Goal: Transaction & Acquisition: Purchase product/service

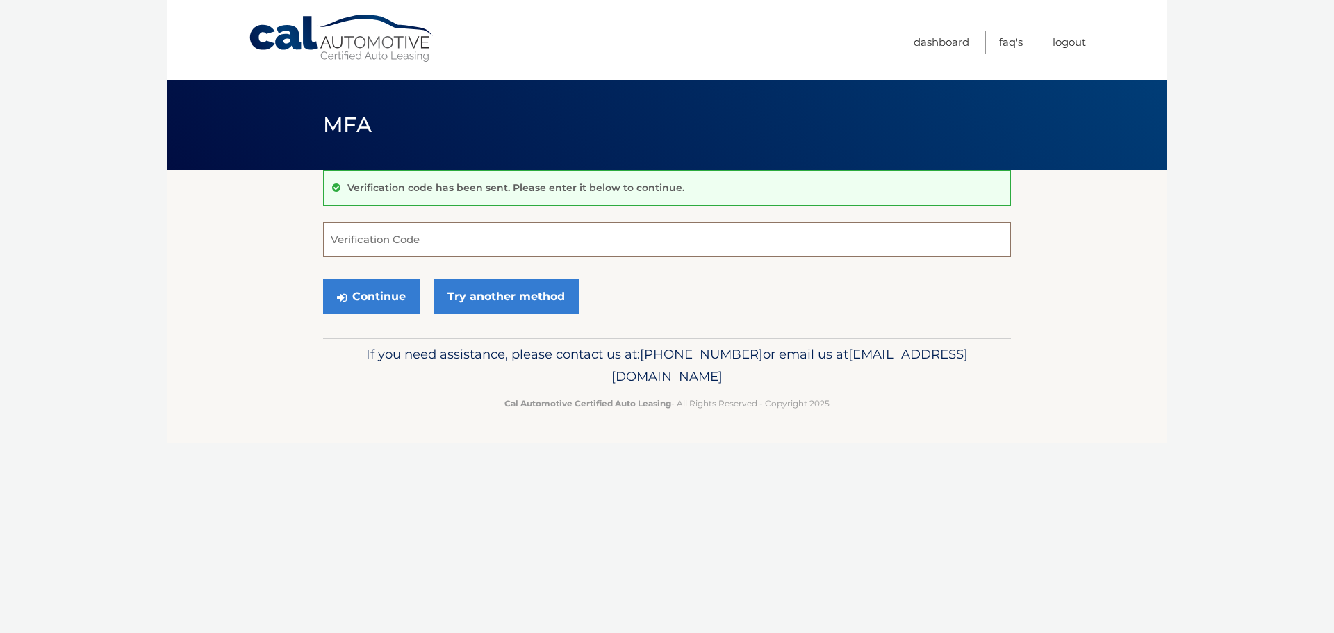
click at [392, 235] on input "Verification Code" at bounding box center [667, 239] width 688 height 35
paste input "349874"
type input "349874"
click at [368, 299] on button "Continue" at bounding box center [371, 296] width 97 height 35
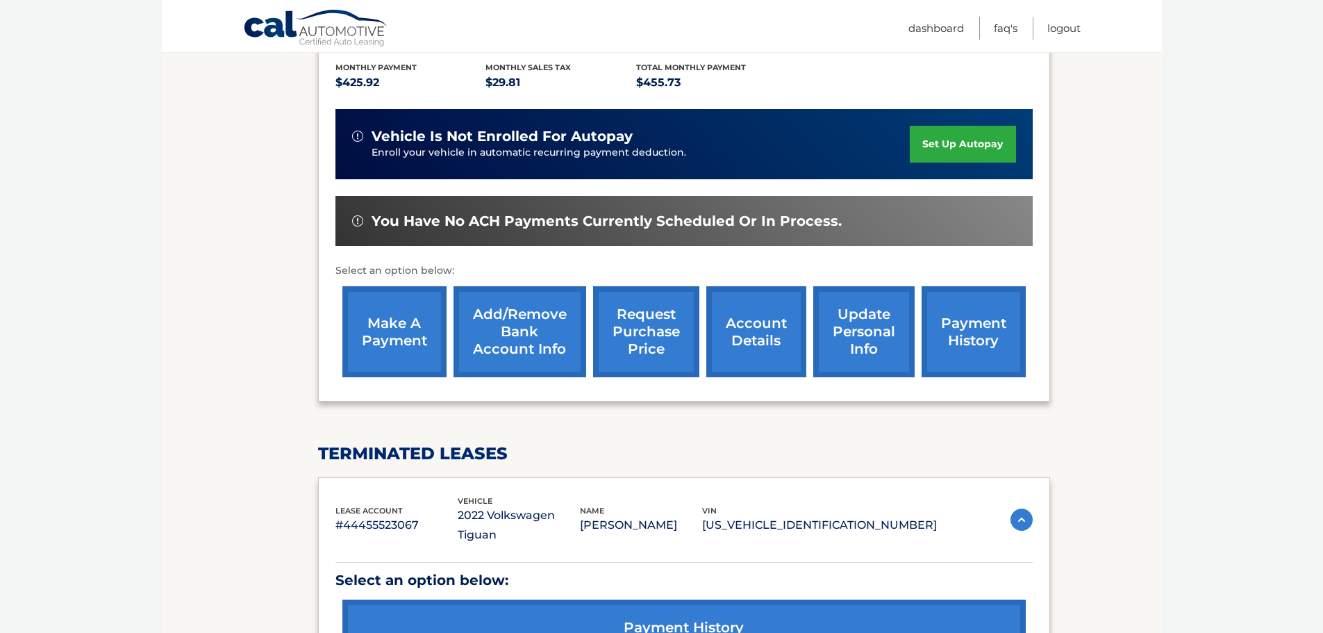
scroll to position [315, 0]
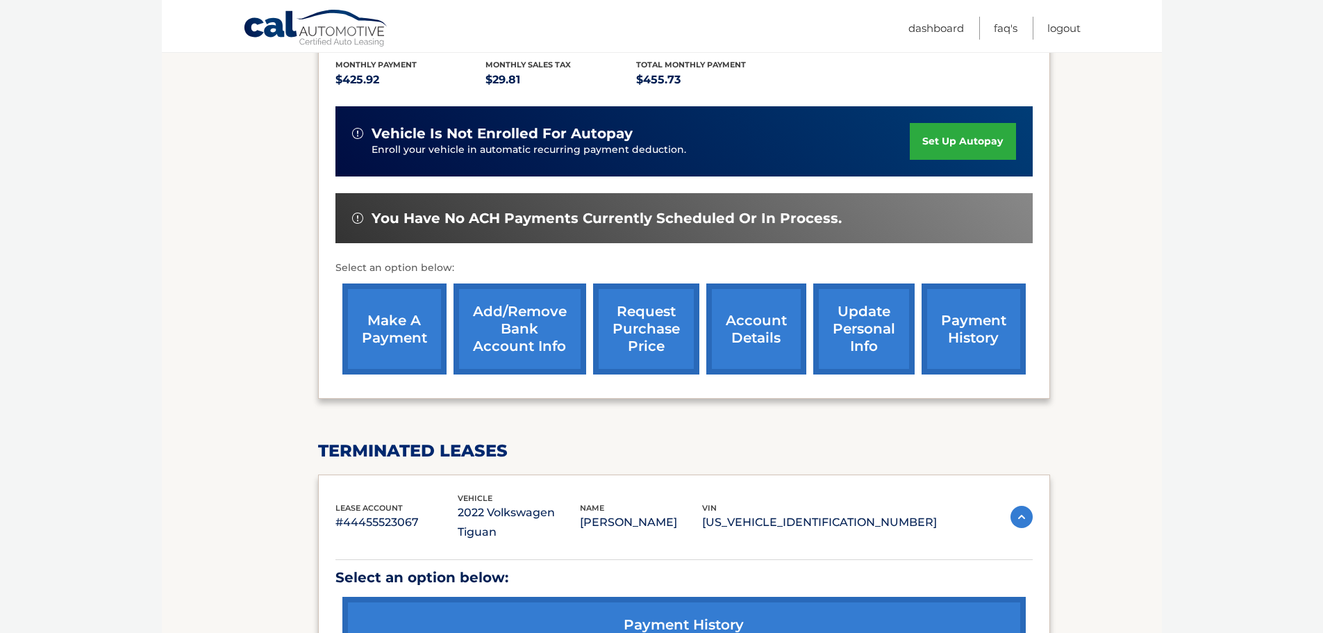
click at [390, 306] on link "make a payment" at bounding box center [394, 328] width 104 height 91
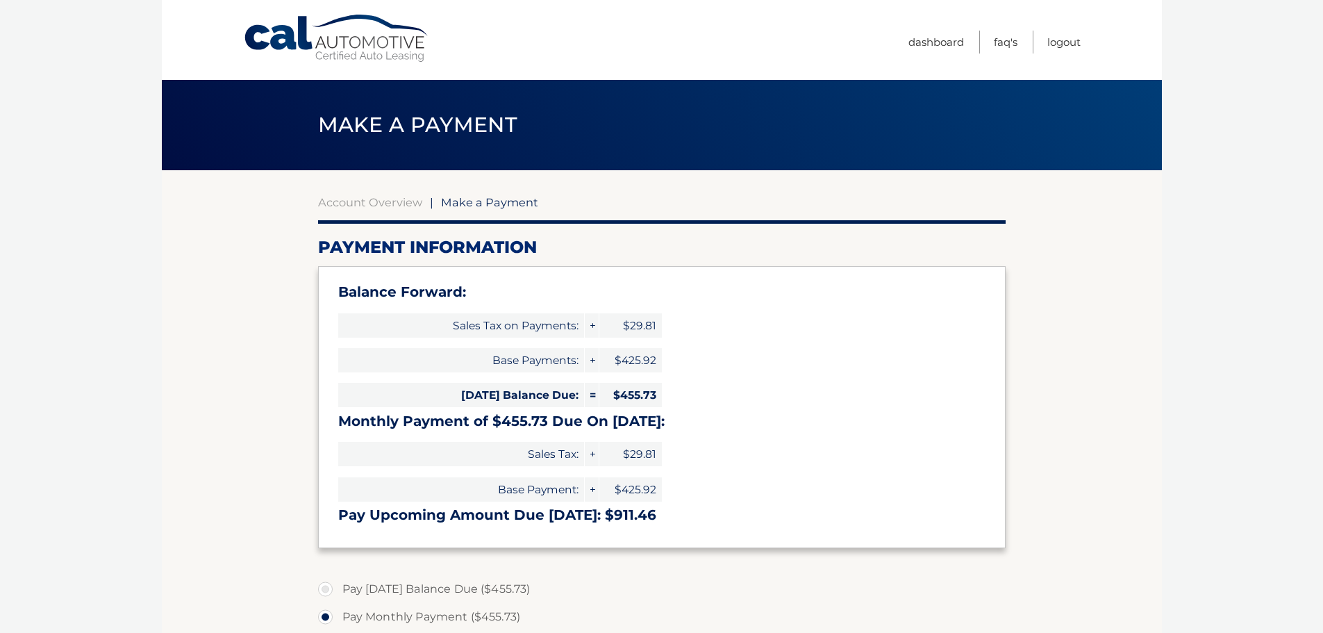
select select "OGY5NmFjNzYtMGQ1NS00OWVmLTljM2QtYjc0ZmEzODYzNDFh"
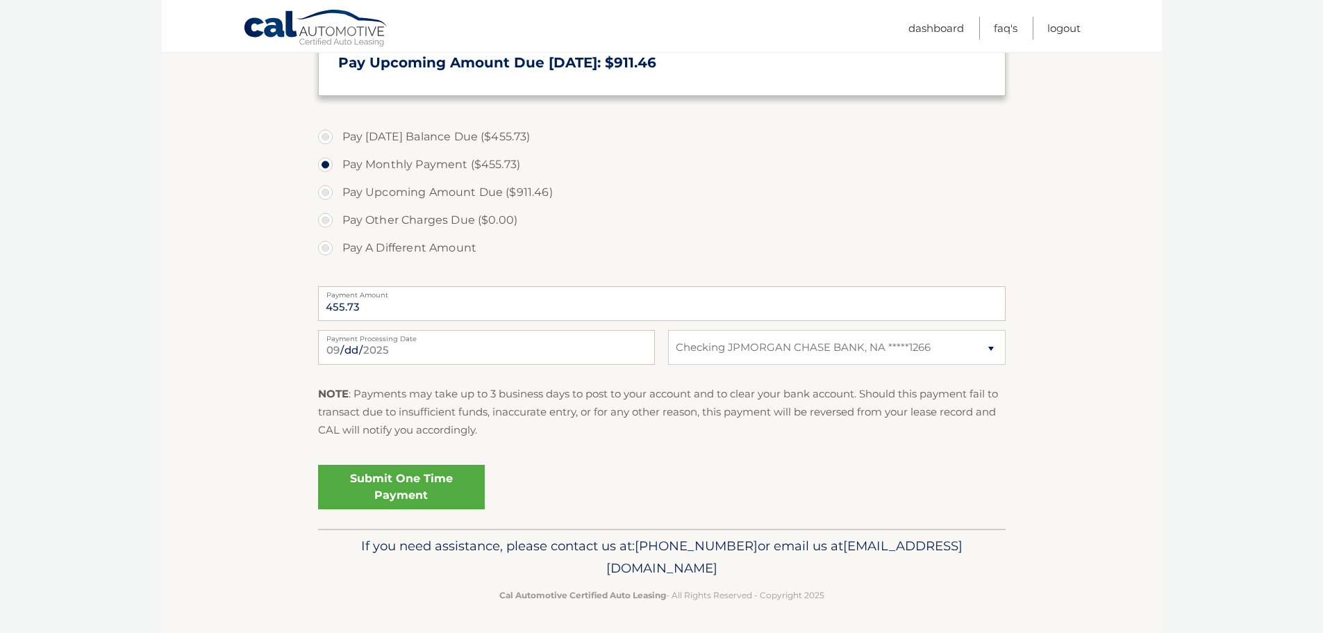
scroll to position [454, 0]
click at [354, 345] on input "2025-09-09" at bounding box center [486, 346] width 337 height 35
type input "2025-09-10"
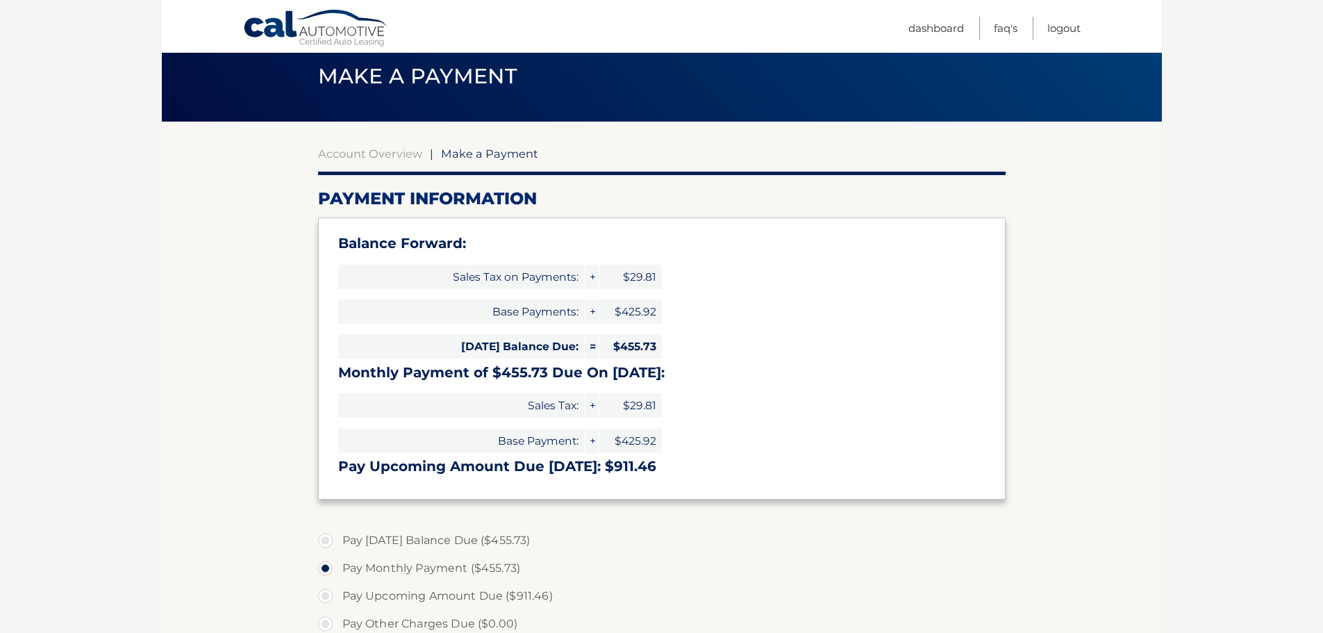
scroll to position [0, 0]
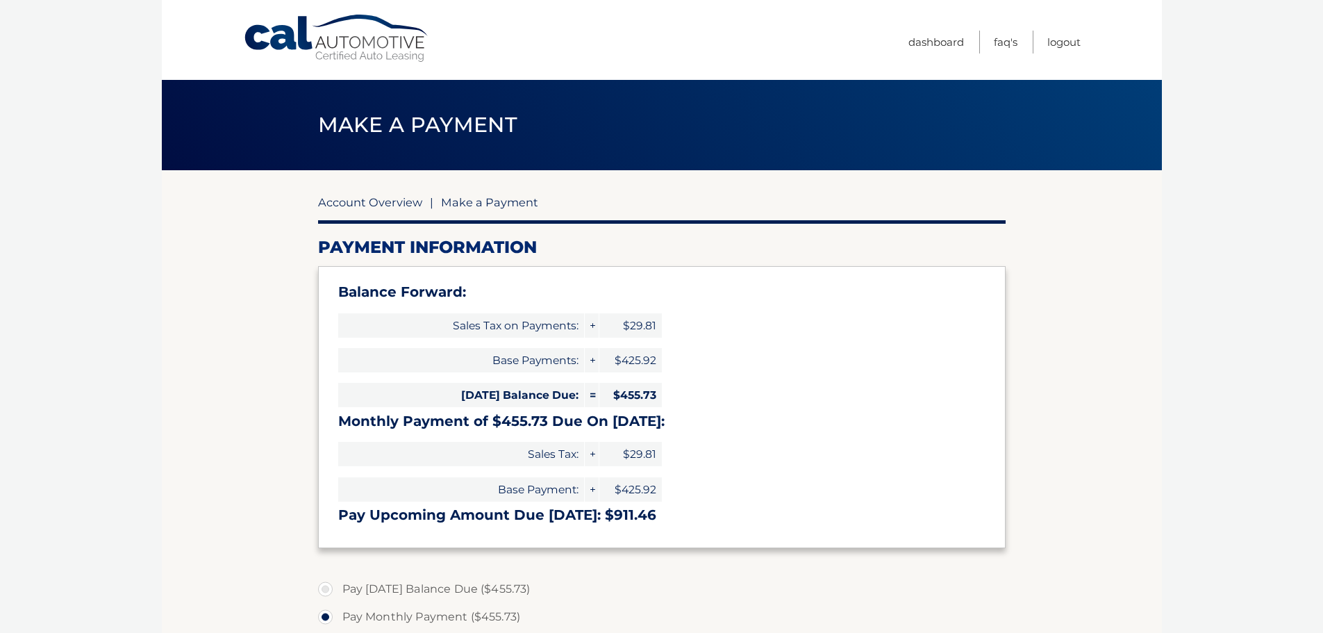
click at [403, 204] on link "Account Overview" at bounding box center [370, 202] width 104 height 14
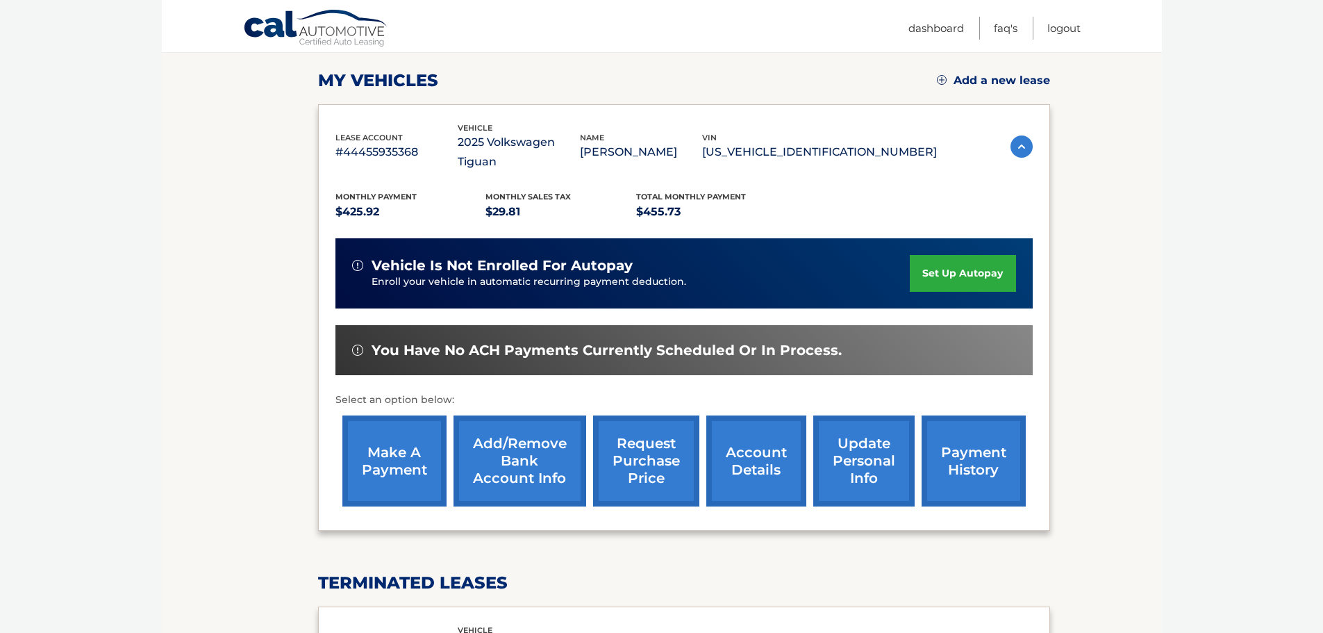
scroll to position [208, 0]
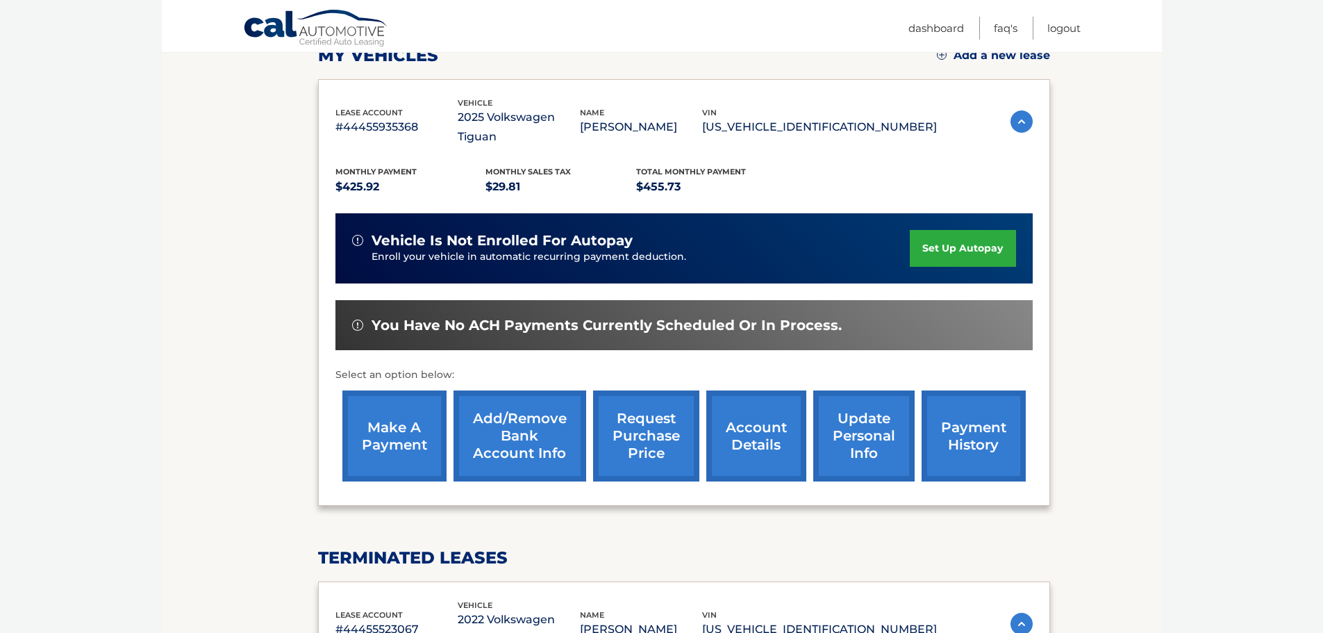
click at [951, 423] on link "payment history" at bounding box center [974, 435] width 104 height 91
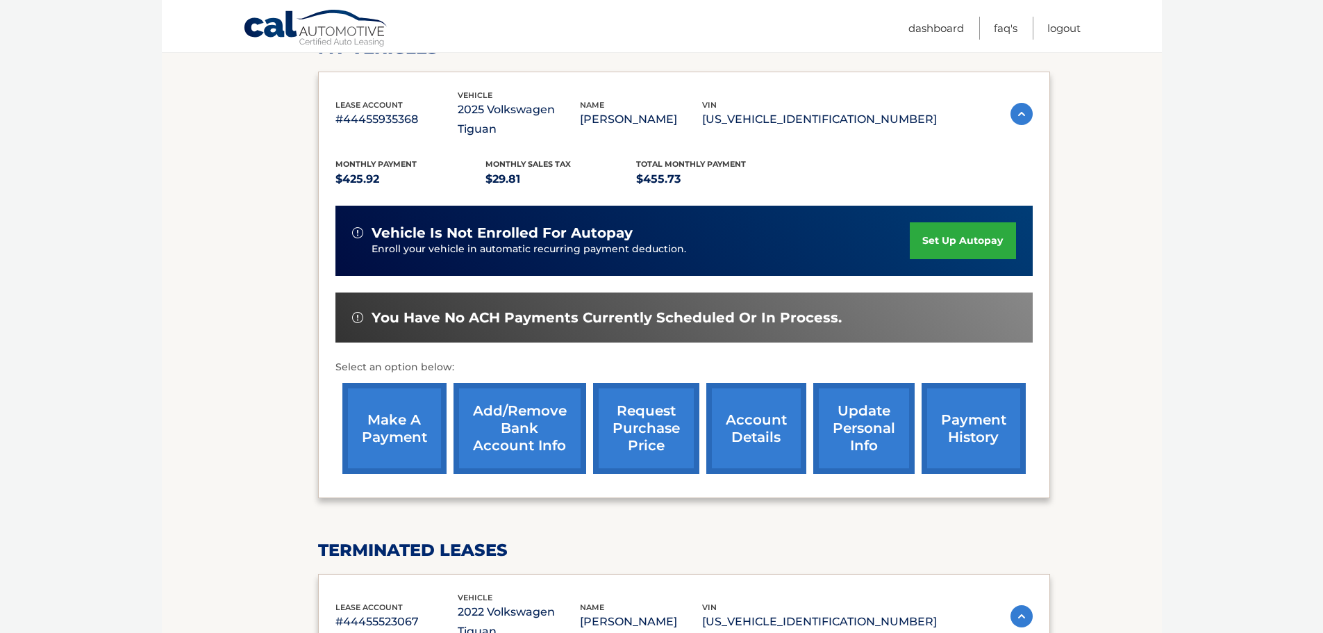
scroll to position [176, 0]
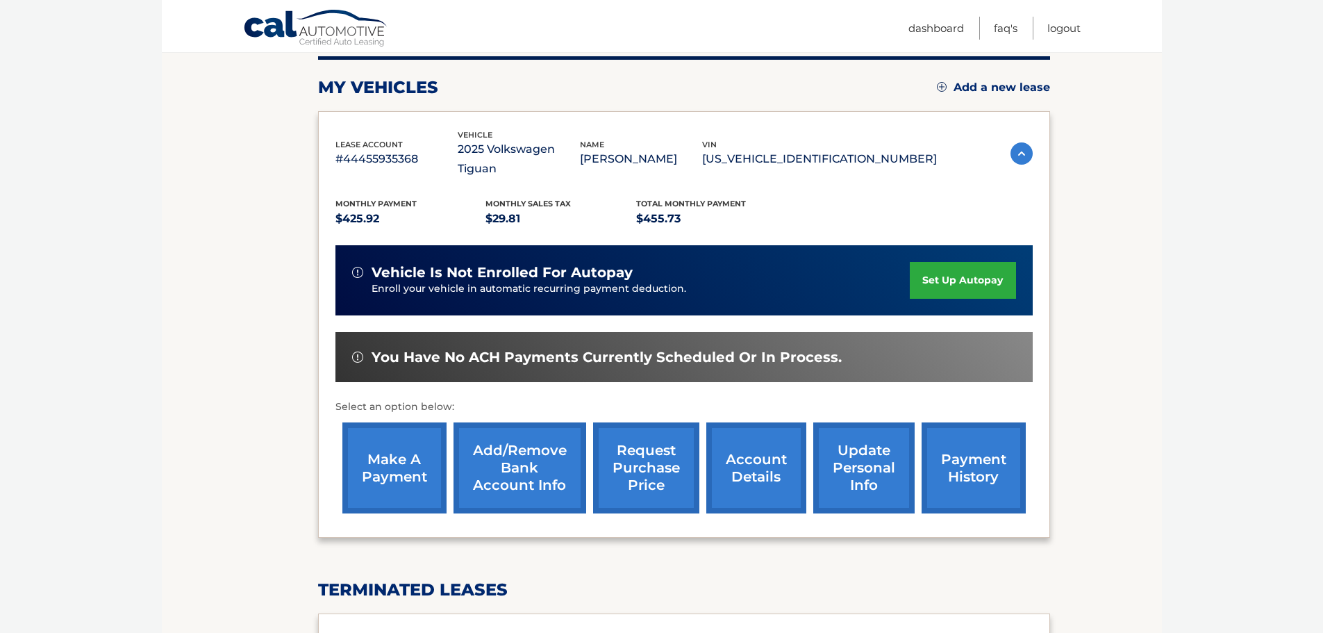
click at [408, 447] on link "make a payment" at bounding box center [394, 467] width 104 height 91
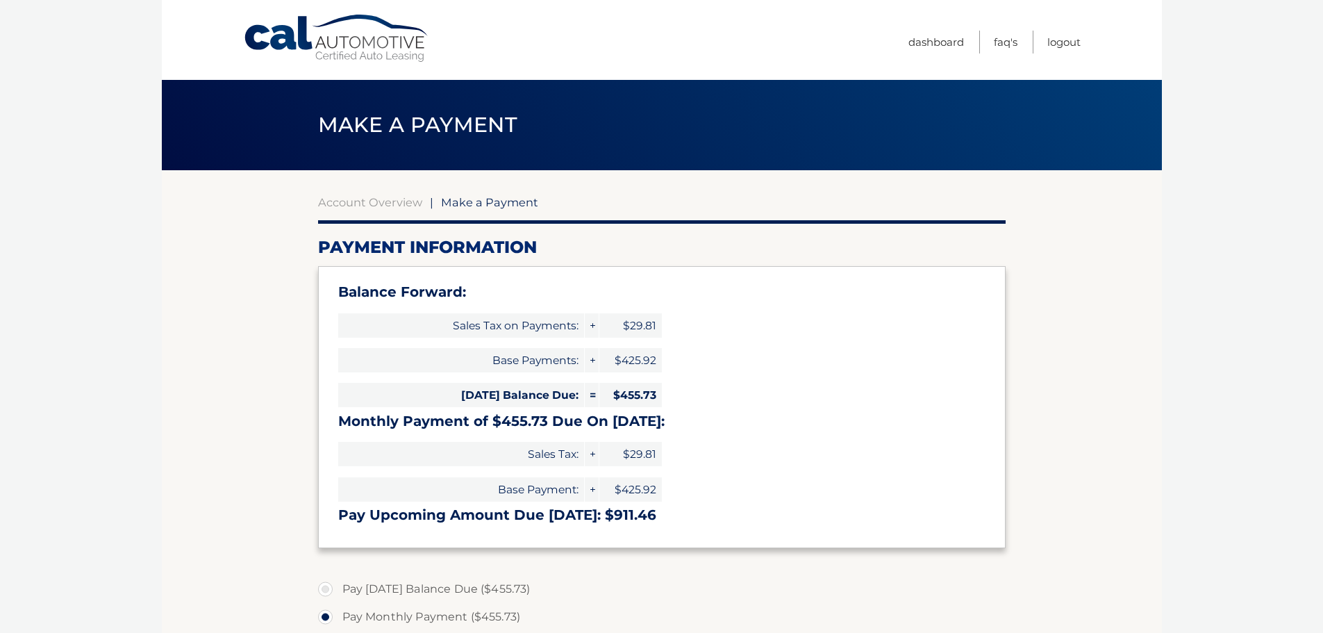
select select "OGY5NmFjNzYtMGQ1NS00OWVmLTljM2QtYjc0ZmEzODYzNDFh"
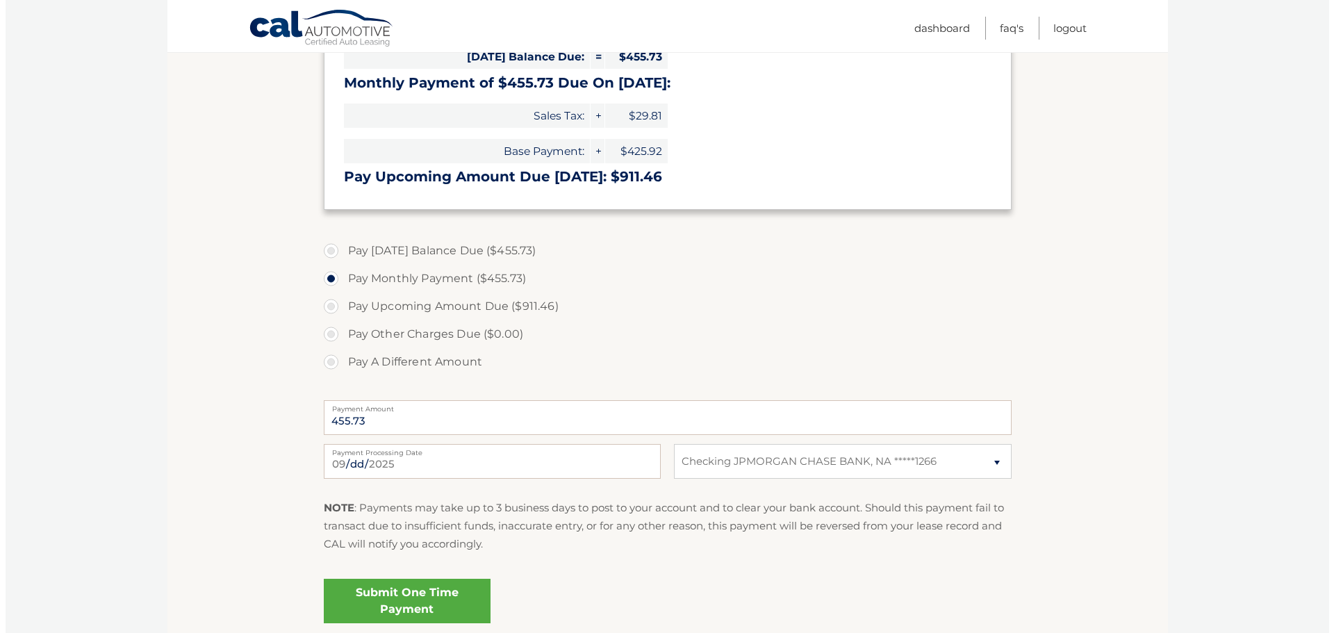
scroll to position [347, 0]
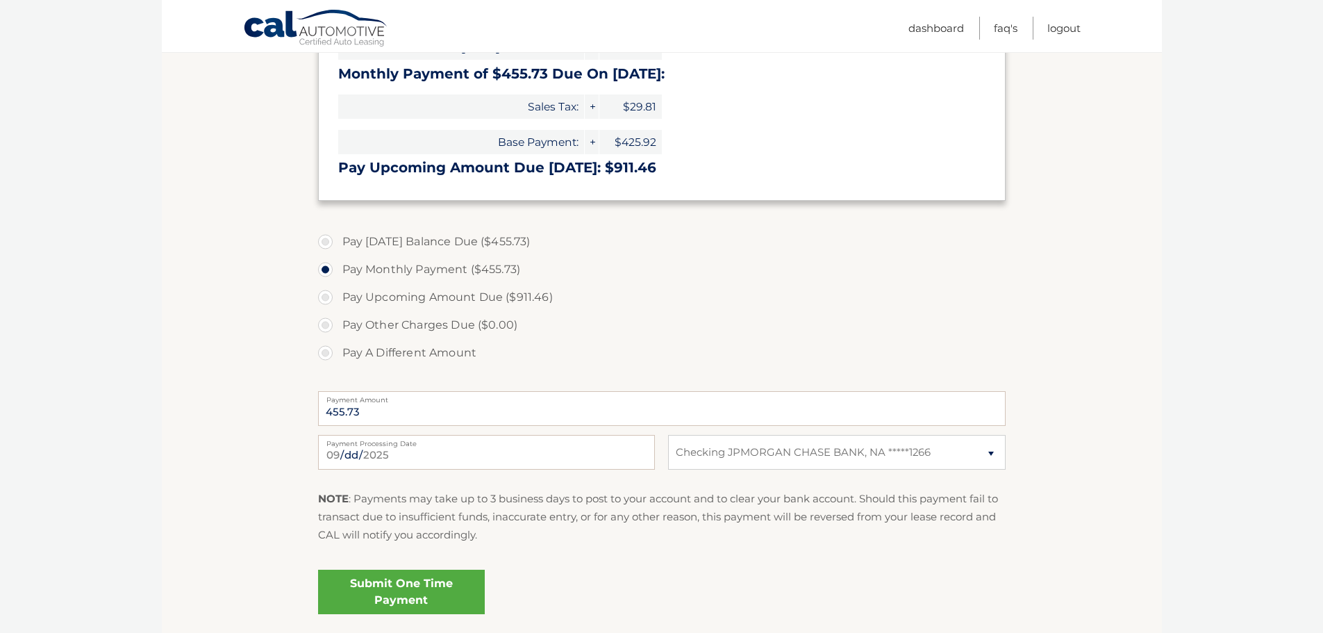
click at [423, 588] on link "Submit One Time Payment" at bounding box center [401, 592] width 167 height 44
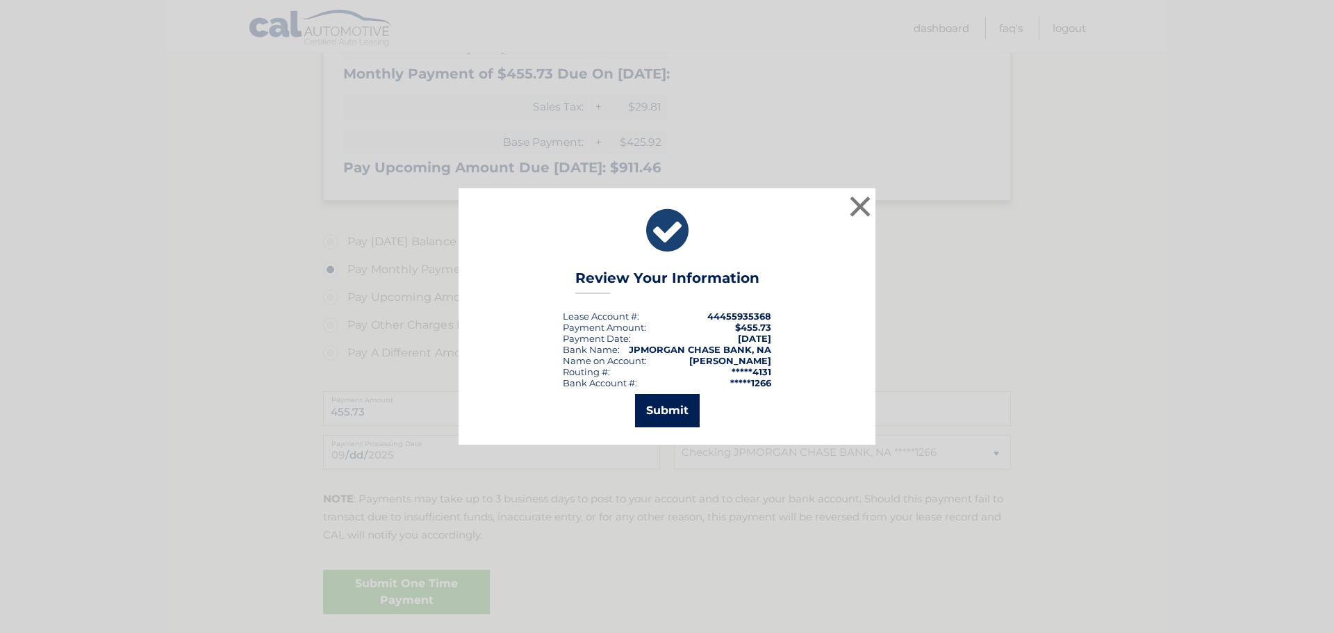
click at [663, 408] on button "Submit" at bounding box center [667, 410] width 65 height 33
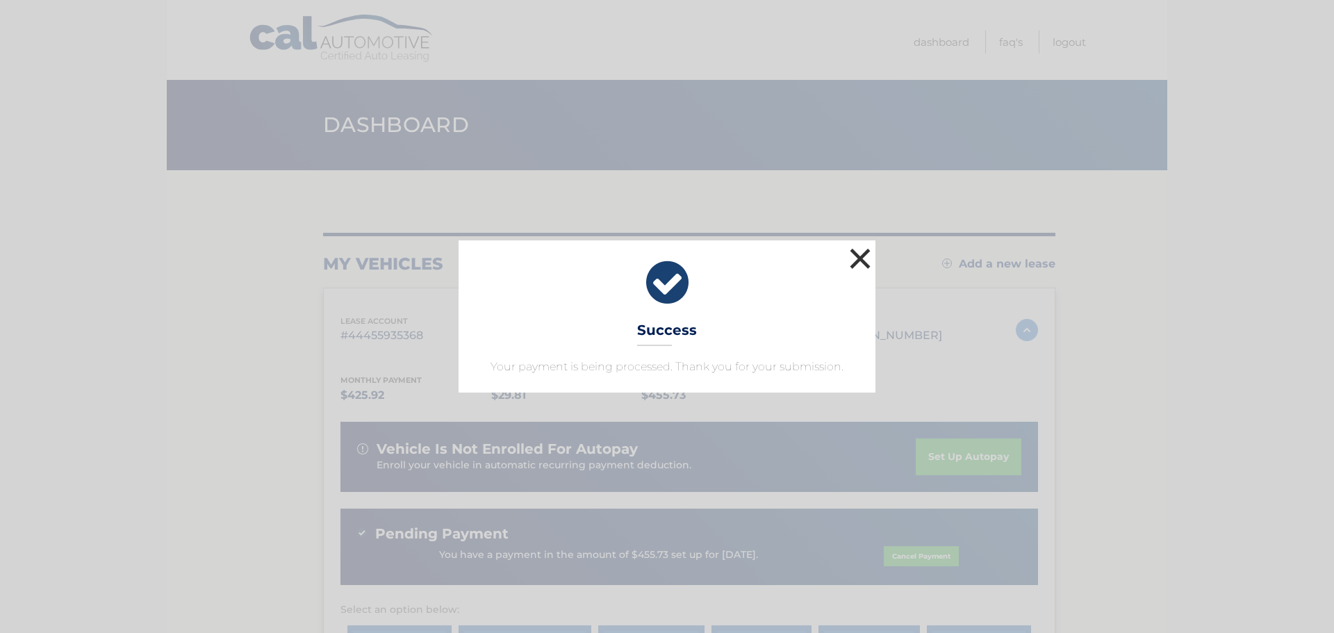
click at [862, 260] on button "×" at bounding box center [860, 258] width 28 height 28
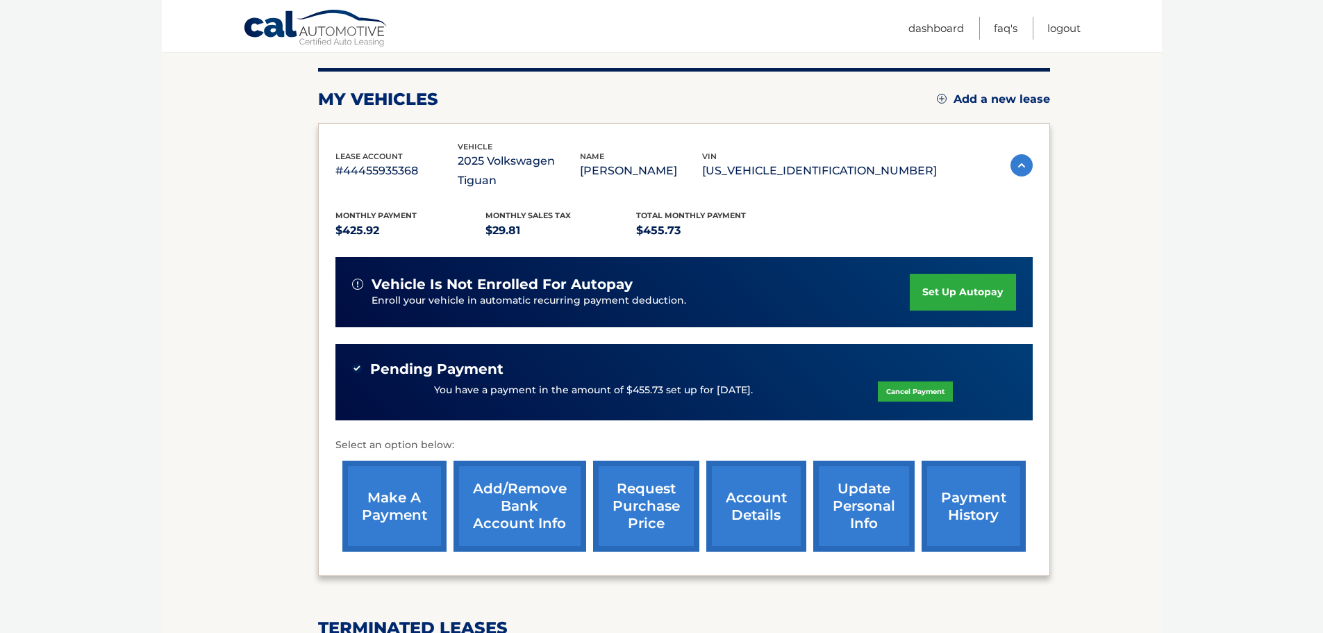
scroll to position [208, 0]
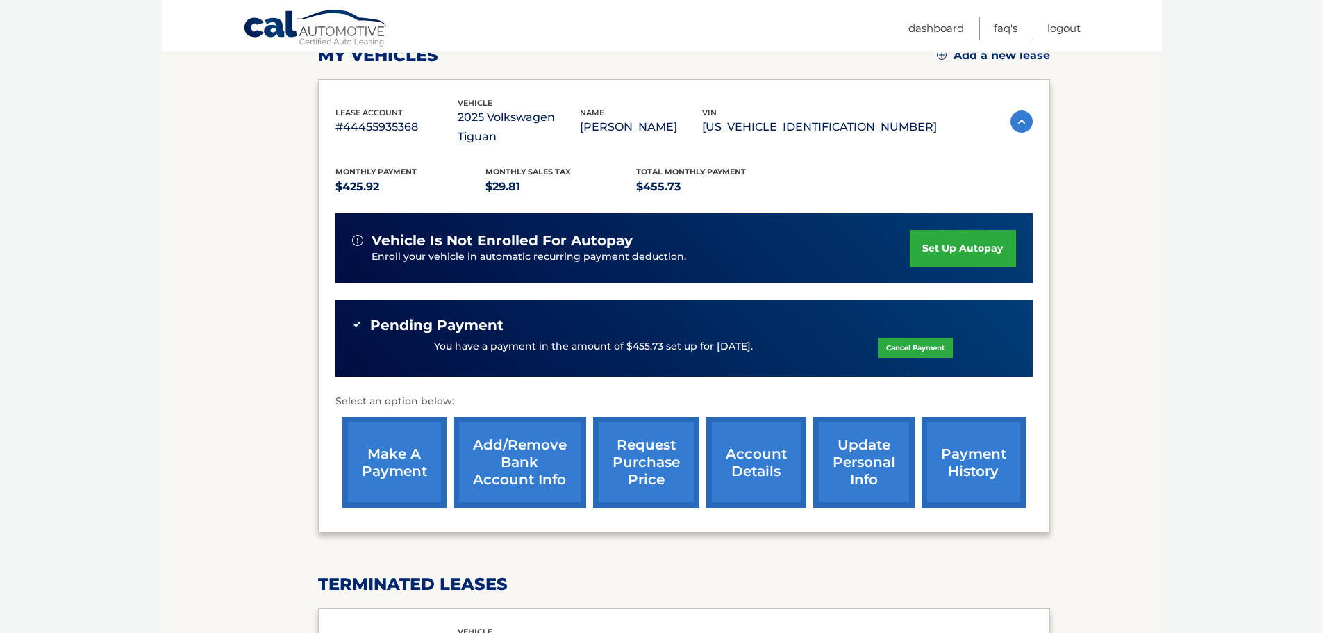
click at [905, 338] on link "Cancel Payment" at bounding box center [915, 348] width 75 height 20
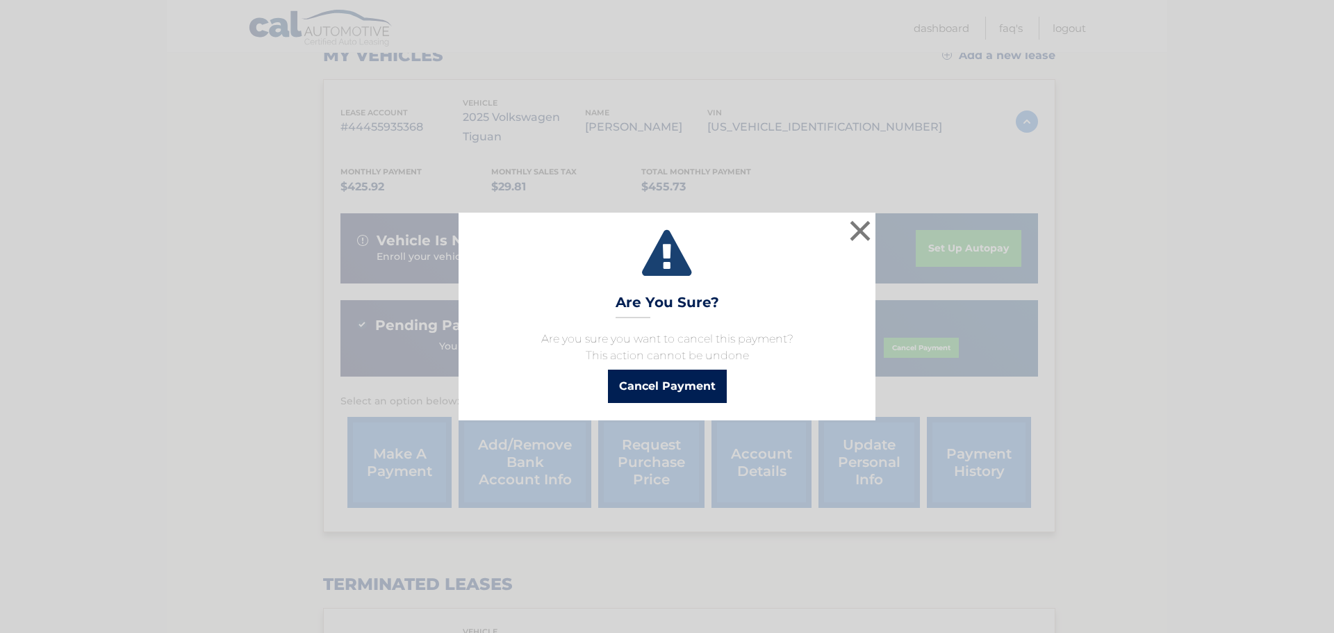
click at [688, 376] on button "Cancel Payment" at bounding box center [667, 386] width 119 height 33
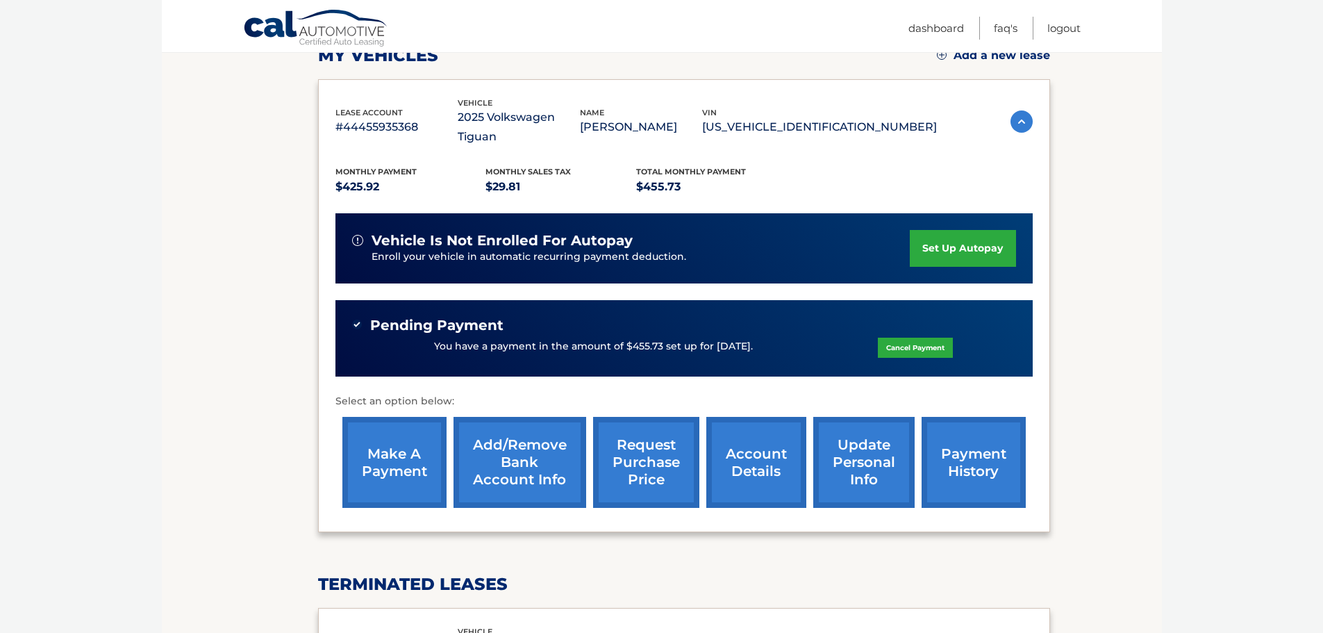
click at [387, 438] on link "make a payment" at bounding box center [394, 462] width 104 height 91
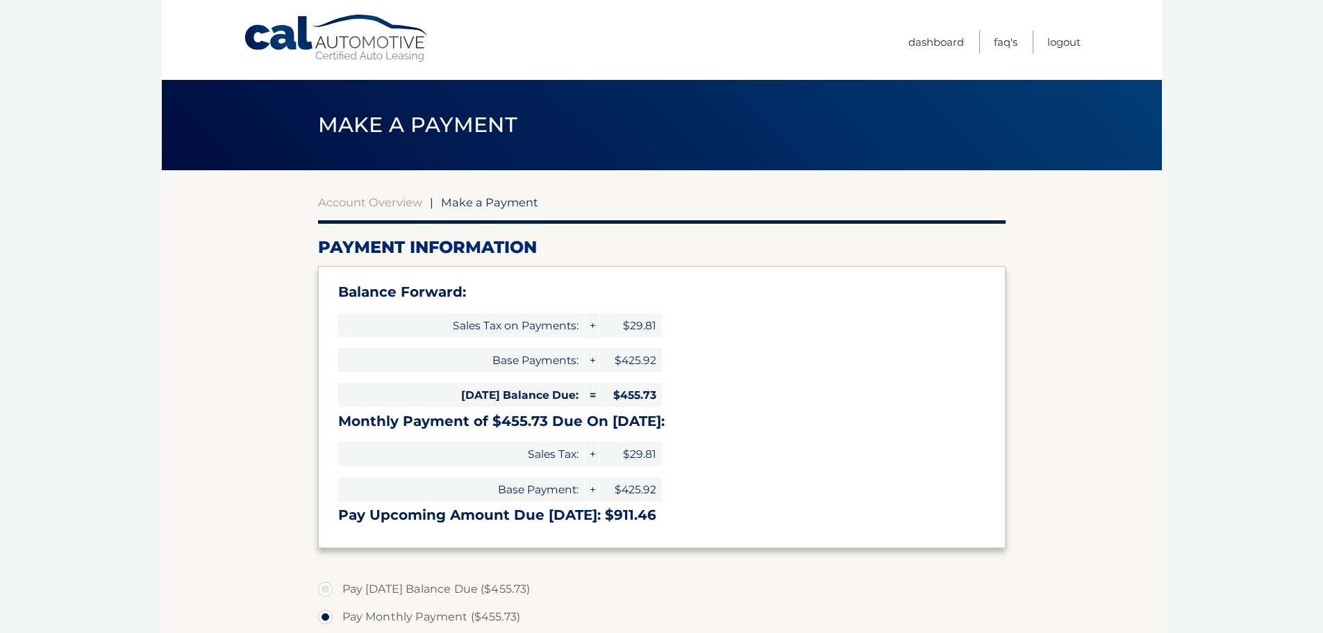
select select "OGY5NmFjNzYtMGQ1NS00OWVmLTljM2QtYjc0ZmEzODYzNDFh"
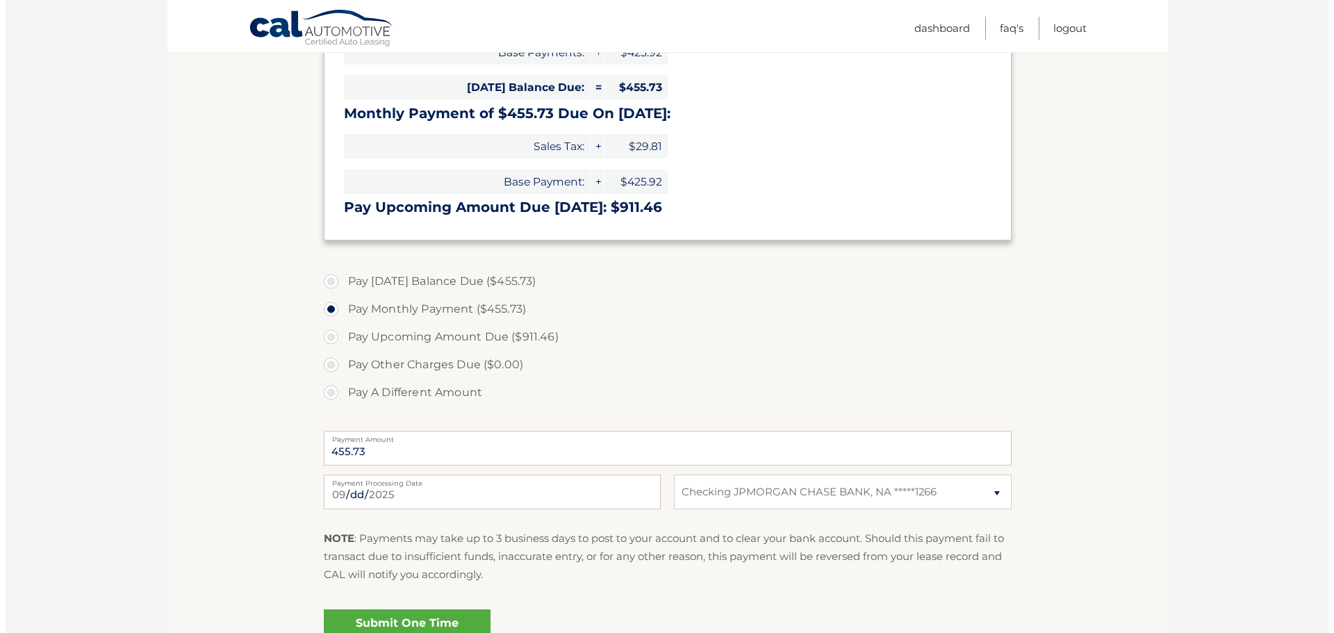
scroll to position [347, 0]
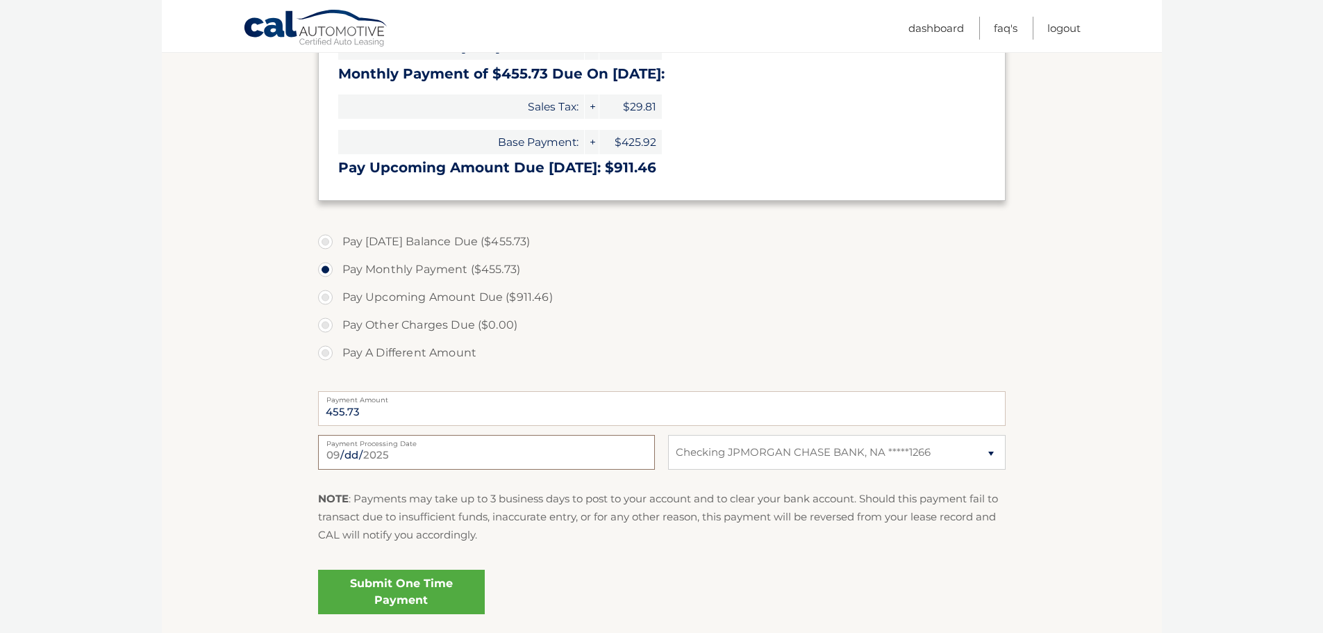
click at [354, 454] on input "2025-09-09" at bounding box center [486, 452] width 337 height 35
type input "2025-09-10"
click at [403, 592] on link "Submit One Time Payment" at bounding box center [401, 592] width 167 height 44
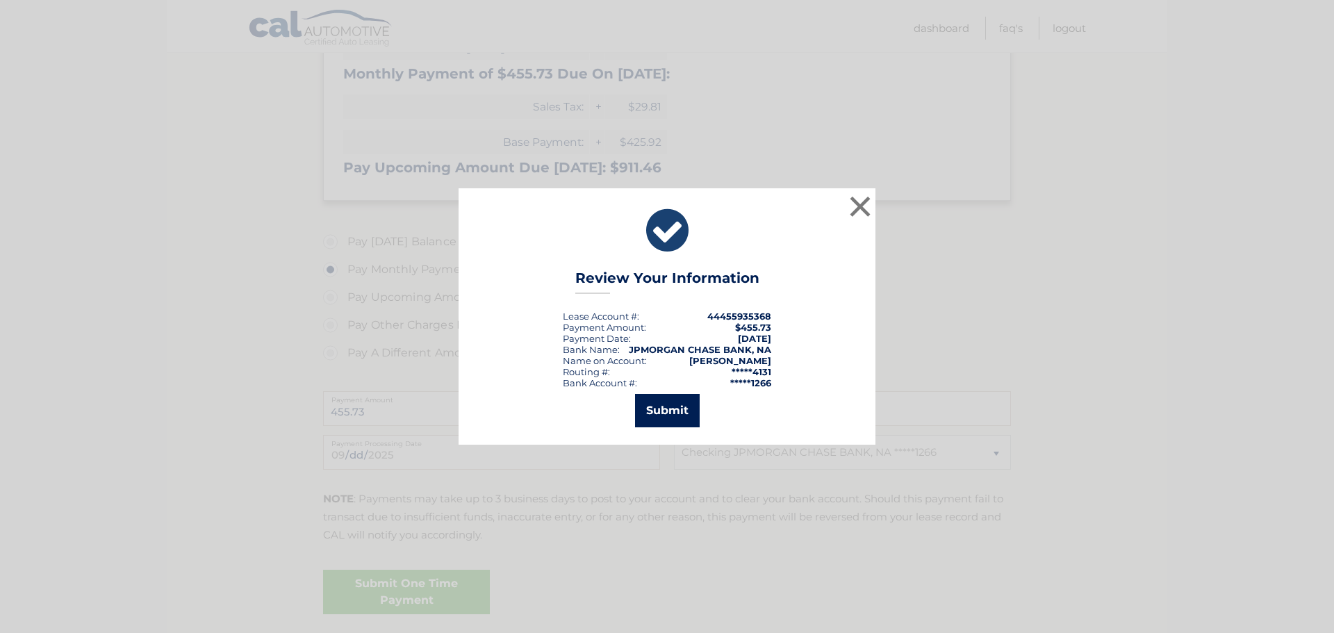
click at [652, 405] on button "Submit" at bounding box center [667, 410] width 65 height 33
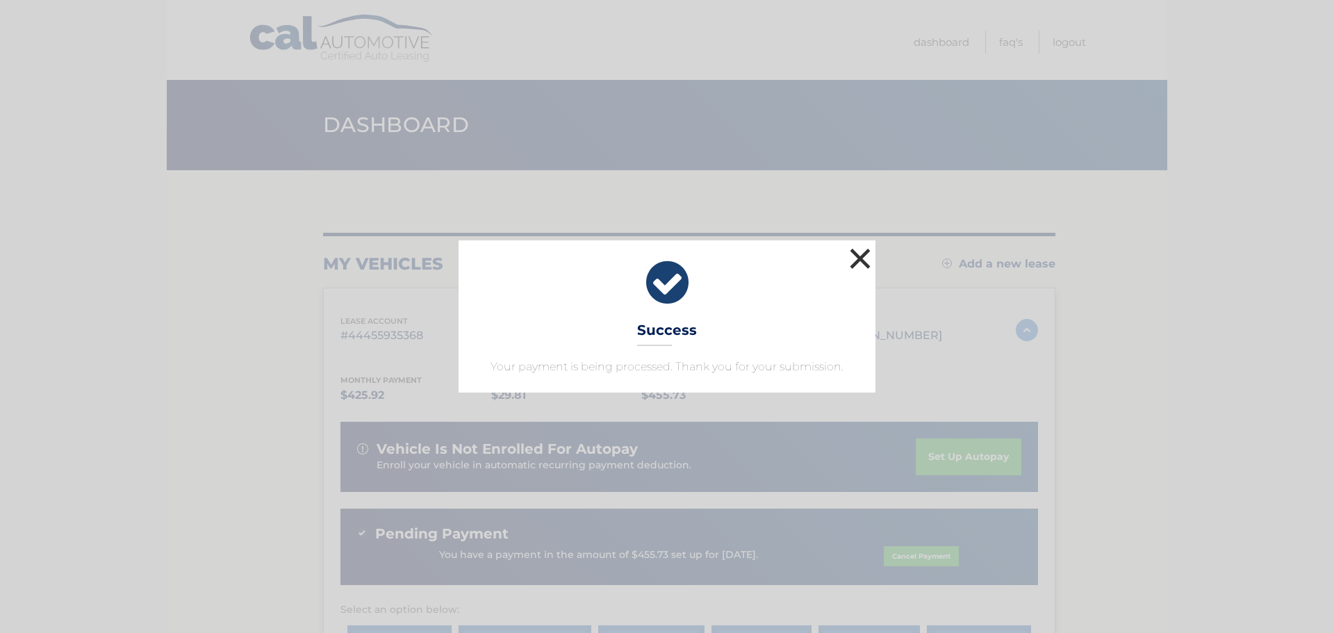
click at [870, 256] on button "×" at bounding box center [860, 258] width 28 height 28
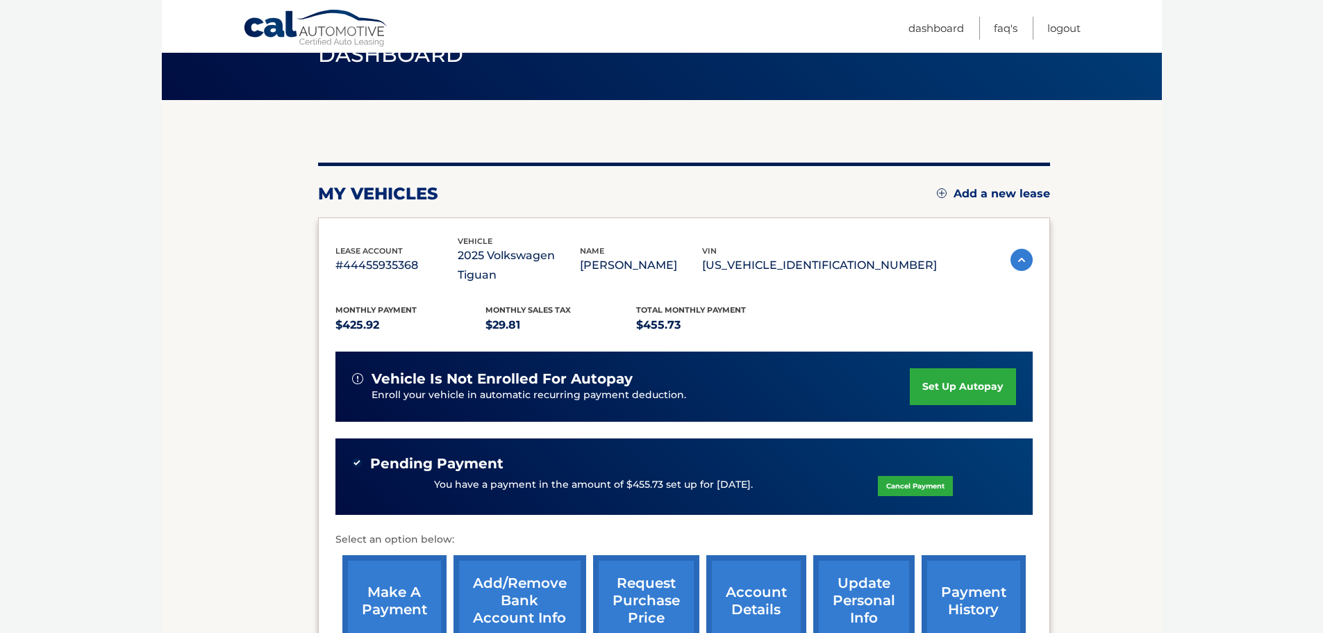
scroll to position [69, 0]
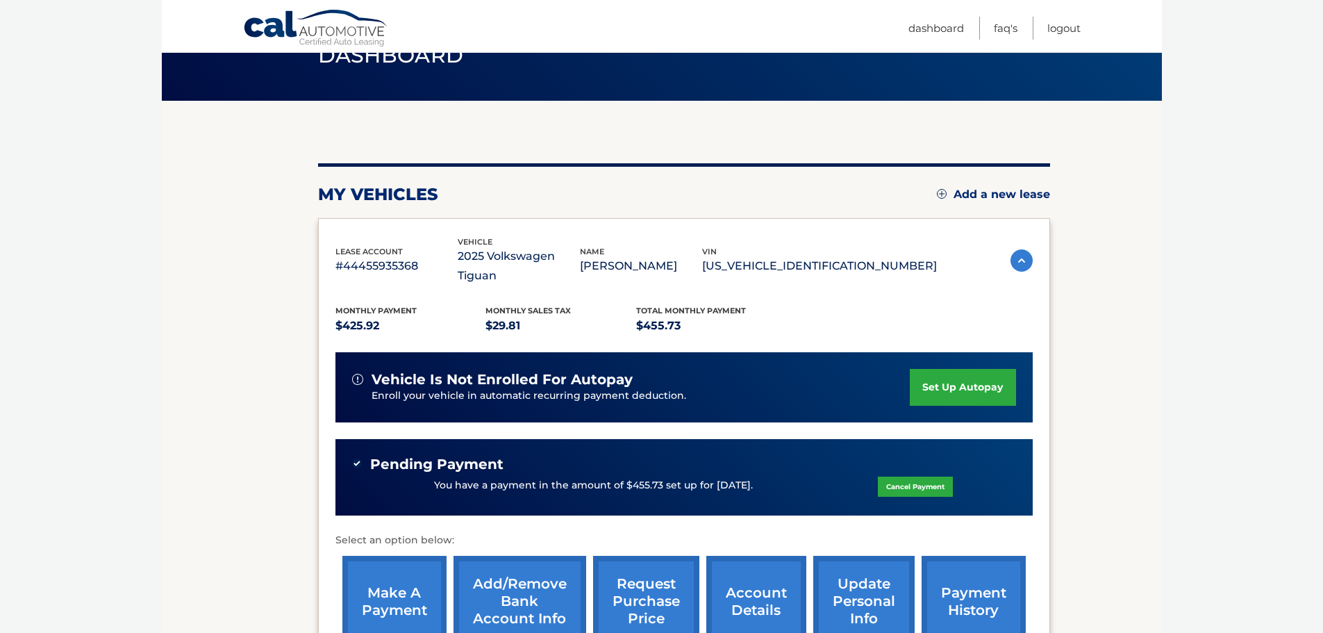
click at [963, 584] on link "payment history" at bounding box center [974, 601] width 104 height 91
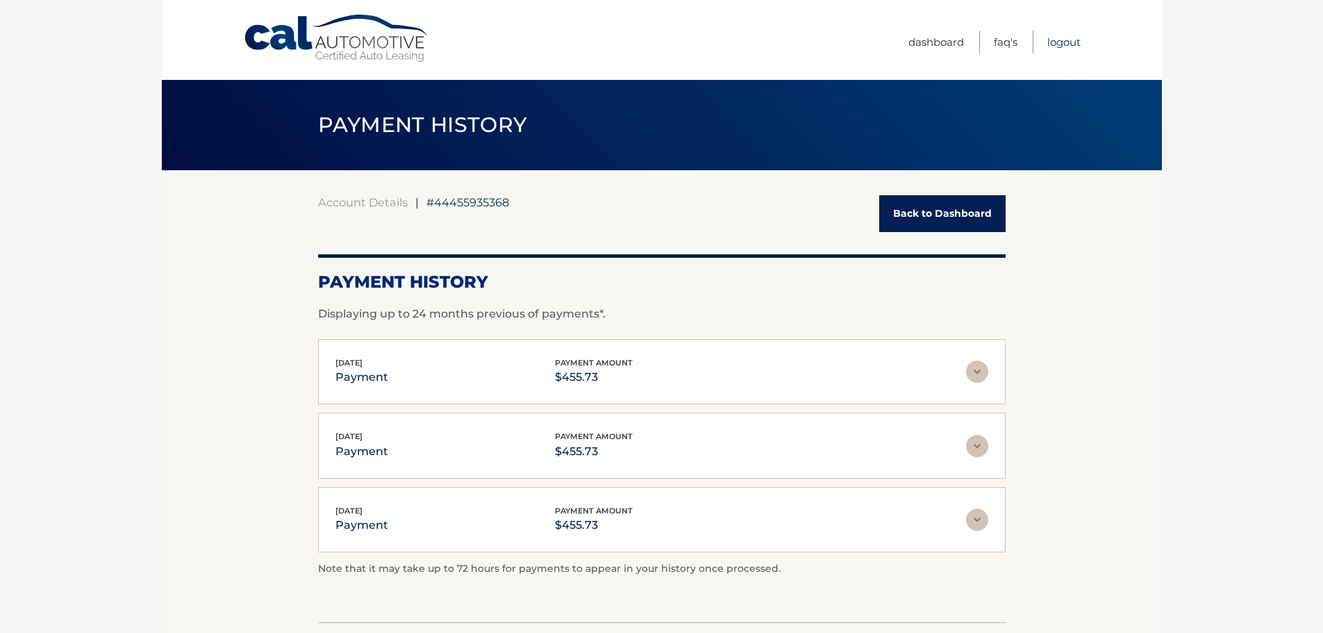
click at [1056, 46] on link "Logout" at bounding box center [1063, 42] width 33 height 23
